Goal: Book appointment/travel/reservation

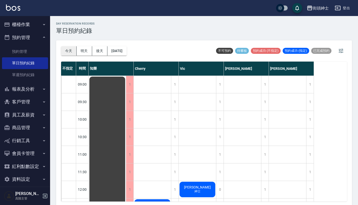
scroll to position [355, 0]
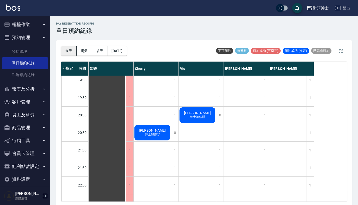
click at [68, 51] on button "今天" at bounding box center [69, 50] width 16 height 9
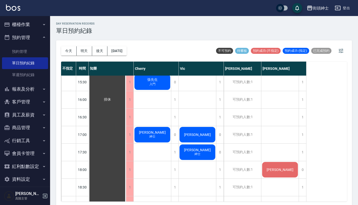
scroll to position [230, 0]
click at [302, 117] on div "1" at bounding box center [302, 117] width 8 height 17
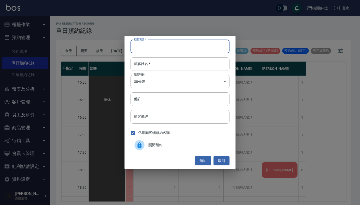
paste input "[PERSON_NAME] 電話：[PHONE_NUMBER]"
type input "[PERSON_NAME] 電話：[PHONE_NUMBER]"
click at [166, 57] on div "顧客電話   * [PERSON_NAME] 電話：[PHONE_NUMBER] 顧客電話   * 顧客姓名   * 顧客姓名   * 服務時長 30分鐘 1…" at bounding box center [180, 102] width 111 height 133
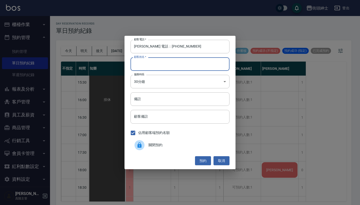
paste input "[PERSON_NAME] 電話：[PHONE_NUMBER]"
type input "[PERSON_NAME] 電話：[PHONE_NUMBER]"
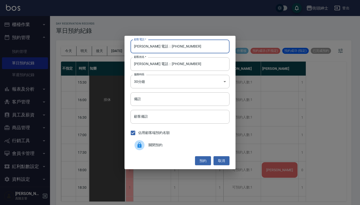
drag, startPoint x: 151, startPoint y: 46, endPoint x: 109, endPoint y: 44, distance: 42.3
click at [109, 44] on div "顧客電話   * [PERSON_NAME] 電話：[PHONE_NUMBER] 顧客電話   * 顧客姓名   * [PERSON_NAME] 電話：[PH…" at bounding box center [180, 102] width 360 height 205
type input "0916522424"
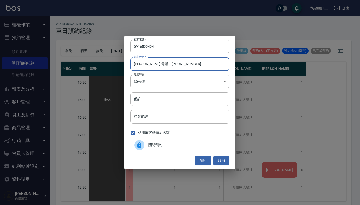
drag, startPoint x: 187, startPoint y: 67, endPoint x: 141, endPoint y: 64, distance: 46.9
click at [141, 64] on input "[PERSON_NAME] 電話：[PHONE_NUMBER]" at bounding box center [180, 64] width 99 height 14
type input "[PERSON_NAME]"
click at [202, 160] on button "預約" at bounding box center [203, 160] width 16 height 9
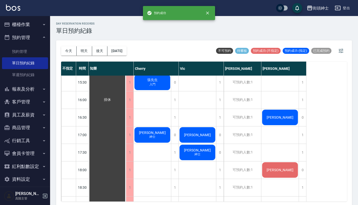
click at [112, 102] on span "[PERSON_NAME]" at bounding box center [107, 100] width 9 height 5
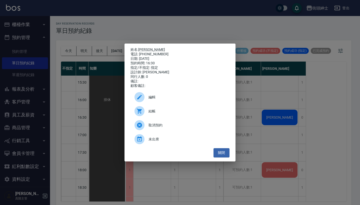
click at [197, 104] on div "編輯" at bounding box center [180, 97] width 99 height 14
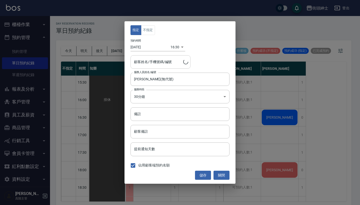
type input "[PERSON_NAME]/0916522424"
click at [150, 31] on button "不指定" at bounding box center [148, 30] width 14 height 10
click at [202, 176] on button "儲存" at bounding box center [203, 175] width 16 height 9
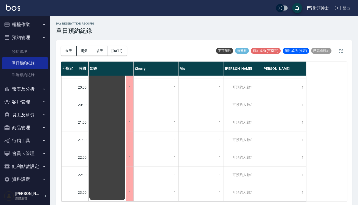
scroll to position [386, 0]
click at [120, 52] on button "[DATE]" at bounding box center [116, 50] width 19 height 9
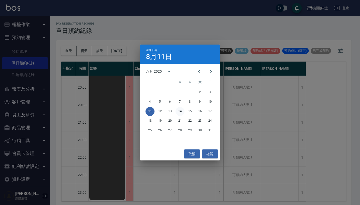
click at [181, 110] on button "14" at bounding box center [180, 111] width 9 height 9
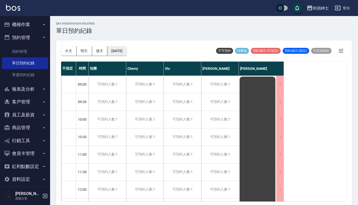
click at [120, 53] on button "[DATE]" at bounding box center [116, 50] width 19 height 9
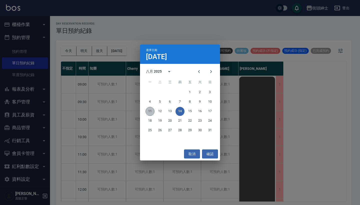
click at [148, 107] on button "11" at bounding box center [150, 111] width 9 height 9
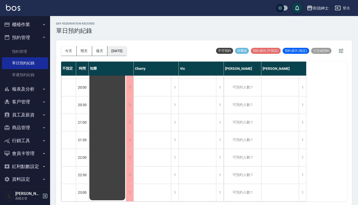
scroll to position [386, 0]
click at [121, 46] on button "[DATE]" at bounding box center [116, 50] width 19 height 9
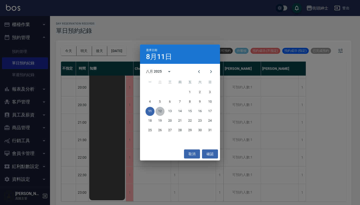
click at [161, 110] on button "12" at bounding box center [160, 111] width 9 height 9
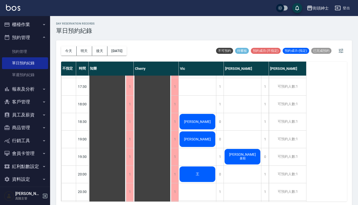
scroll to position [374, 0]
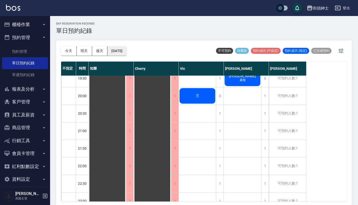
click at [124, 53] on button "[DATE]" at bounding box center [116, 50] width 19 height 9
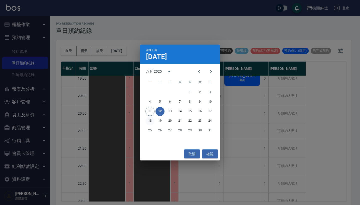
click at [151, 122] on button "18" at bounding box center [150, 120] width 9 height 9
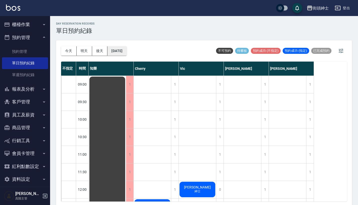
click at [123, 55] on button "[DATE]" at bounding box center [116, 50] width 19 height 9
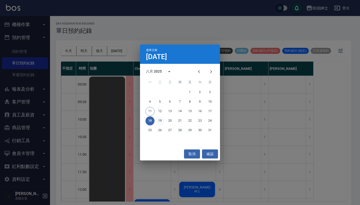
click at [163, 121] on button "19" at bounding box center [160, 120] width 9 height 9
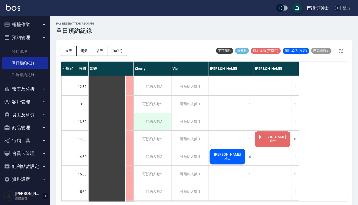
scroll to position [122, 0]
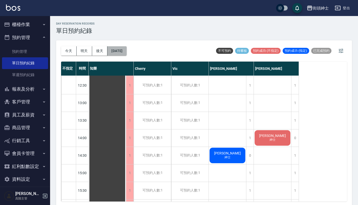
click at [126, 53] on button "[DATE]" at bounding box center [116, 50] width 19 height 9
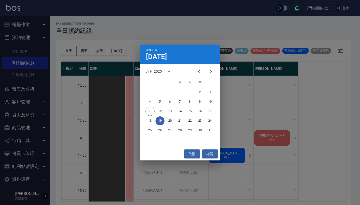
click at [170, 121] on button "20" at bounding box center [170, 120] width 9 height 9
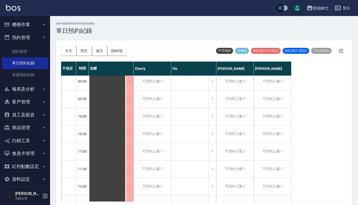
scroll to position [245, 0]
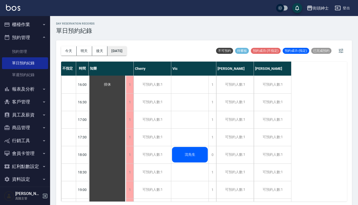
click at [126, 51] on button "[DATE]" at bounding box center [116, 50] width 19 height 9
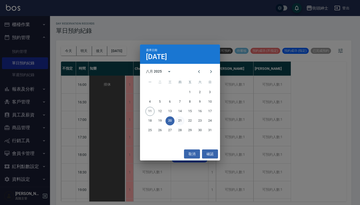
click at [180, 122] on button "21" at bounding box center [180, 120] width 9 height 9
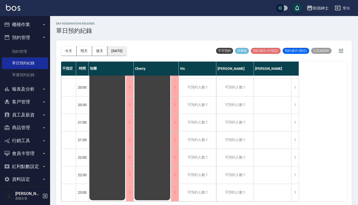
click at [124, 49] on button "[DATE]" at bounding box center [116, 50] width 19 height 9
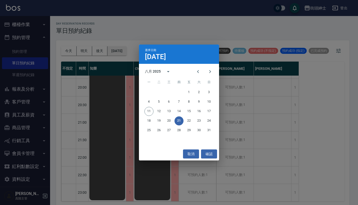
scroll to position [386, 0]
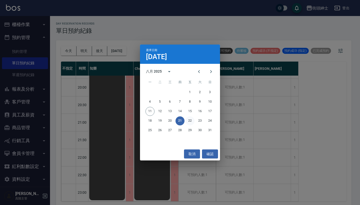
click at [189, 123] on button "22" at bounding box center [190, 120] width 9 height 9
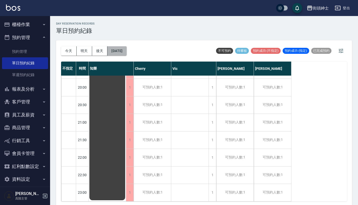
click at [126, 53] on button "[DATE]" at bounding box center [116, 50] width 19 height 9
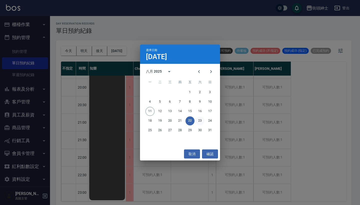
click at [196, 121] on button "23" at bounding box center [200, 120] width 9 height 9
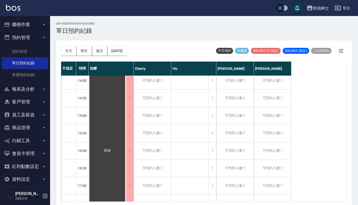
scroll to position [200, 0]
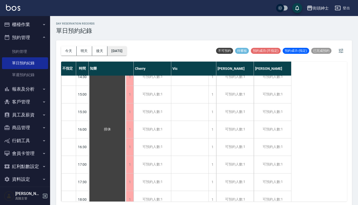
click at [125, 53] on button "[DATE]" at bounding box center [116, 50] width 19 height 9
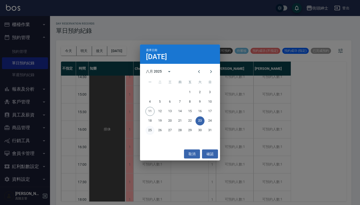
click at [149, 130] on button "25" at bounding box center [150, 130] width 9 height 9
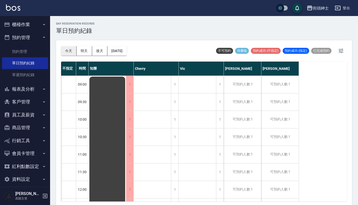
click at [65, 50] on button "今天" at bounding box center [69, 50] width 16 height 9
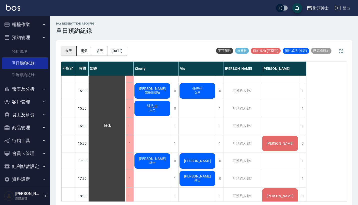
click at [69, 51] on button "今天" at bounding box center [69, 50] width 16 height 9
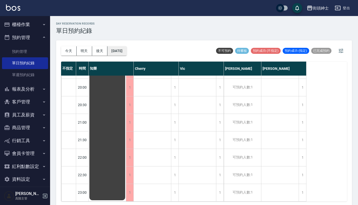
click at [114, 50] on button "[DATE]" at bounding box center [116, 50] width 19 height 9
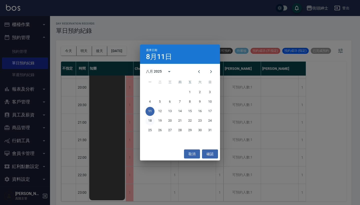
click at [153, 120] on button "18" at bounding box center [150, 120] width 9 height 9
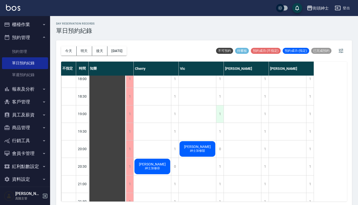
click at [218, 119] on div "1" at bounding box center [220, 113] width 8 height 17
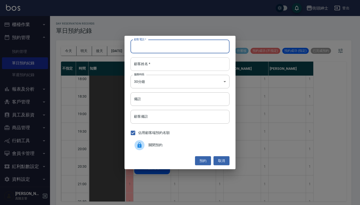
paste input "王桑 電話： [PHONE_NUMBER]"
type input "王桑 電話： [PHONE_NUMBER]"
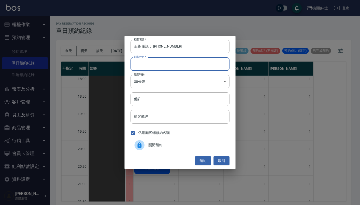
paste input "王桑 電話： [PHONE_NUMBER]"
type input "王桑 電話： [PHONE_NUMBER]"
drag, startPoint x: 154, startPoint y: 46, endPoint x: 130, endPoint y: 36, distance: 25.5
click at [131, 37] on div "顧客電話   * 王桑 電話： [PHONE_NUMBER] 顧客電話   * 顧客姓名   * 王桑 電話： [PHONE_NUMBER] 顧客姓名   *…" at bounding box center [180, 102] width 111 height 133
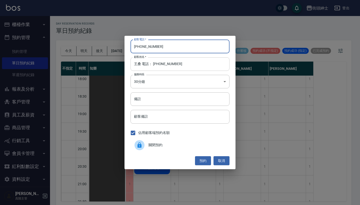
type input "[PHONE_NUMBER]"
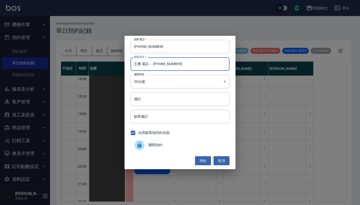
drag, startPoint x: 185, startPoint y: 67, endPoint x: 143, endPoint y: 63, distance: 42.5
click at [143, 63] on input "王桑 電話： [PHONE_NUMBER]" at bounding box center [180, 64] width 99 height 14
type input "[PERSON_NAME]"
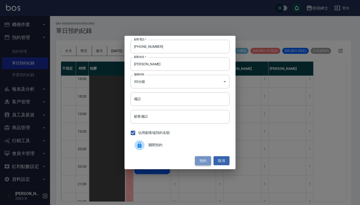
click at [205, 161] on button "預約" at bounding box center [203, 160] width 16 height 9
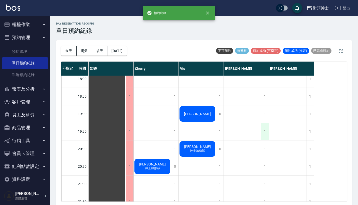
click at [265, 134] on div "1" at bounding box center [265, 131] width 8 height 17
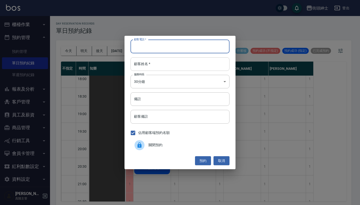
paste input "王桑 電話： [PHONE_NUMBER]"
type input "王桑 電話： [PHONE_NUMBER]"
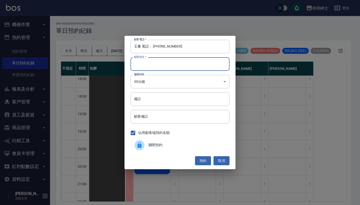
paste input "王桑 電話： [PHONE_NUMBER]"
type input "王桑 電話： [PHONE_NUMBER]"
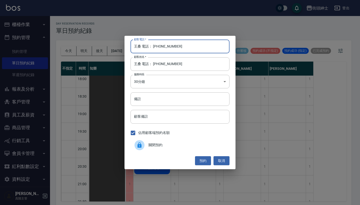
drag, startPoint x: 154, startPoint y: 46, endPoint x: 119, endPoint y: 46, distance: 34.5
click at [120, 46] on div "顧客電話   * 王桑 電話： [PHONE_NUMBER] 顧客電話   * 顧客姓名   * 王桑 電話： [PHONE_NUMBER] 顧客姓名   *…" at bounding box center [180, 102] width 360 height 205
type input "[PHONE_NUMBER]"
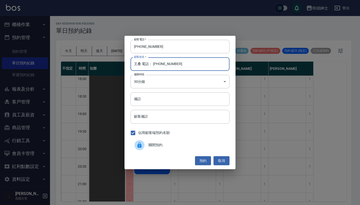
drag, startPoint x: 188, startPoint y: 62, endPoint x: 144, endPoint y: 63, distance: 44.3
click at [144, 63] on input "王桑 電話： [PHONE_NUMBER]" at bounding box center [180, 64] width 99 height 14
type input "[PERSON_NAME]"
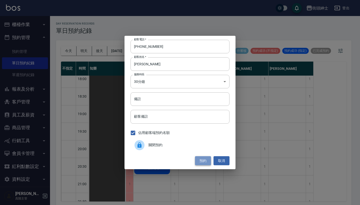
click at [202, 159] on button "預約" at bounding box center [203, 160] width 16 height 9
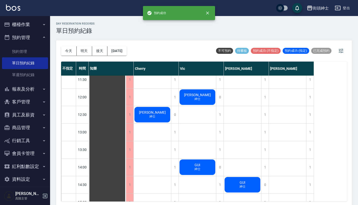
scroll to position [129, 0]
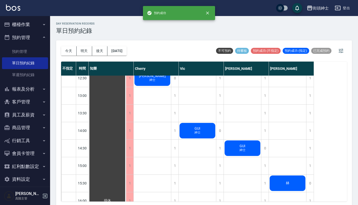
click at [66, 47] on button "今天" at bounding box center [69, 50] width 16 height 9
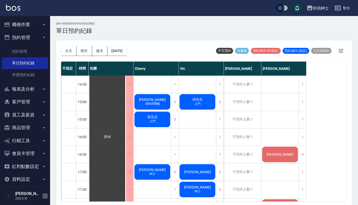
scroll to position [201, 0]
